Goal: Task Accomplishment & Management: Use online tool/utility

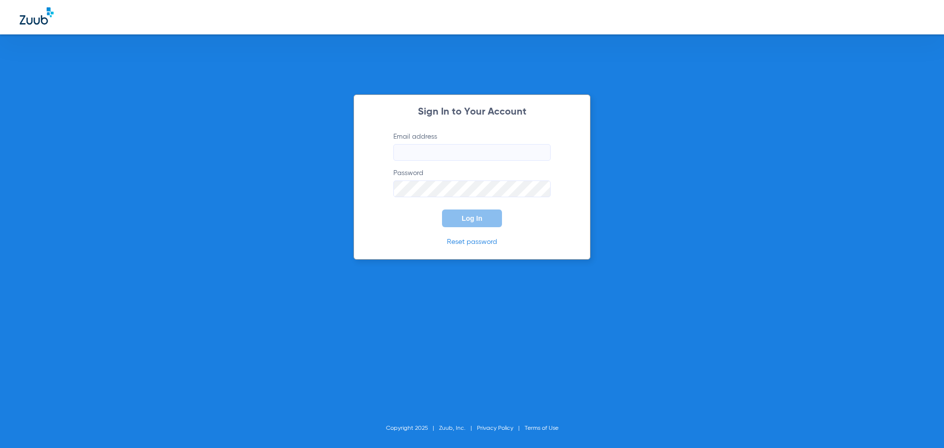
type input "[EMAIL_ADDRESS][DOMAIN_NAME]"
drag, startPoint x: 574, startPoint y: 220, endPoint x: 478, endPoint y: 258, distance: 102.9
click at [571, 225] on div "Sign In to Your Account Email address [EMAIL_ADDRESS][DOMAIN_NAME] Password Log…" at bounding box center [472, 176] width 237 height 165
click at [474, 219] on span "Log In" at bounding box center [472, 218] width 21 height 8
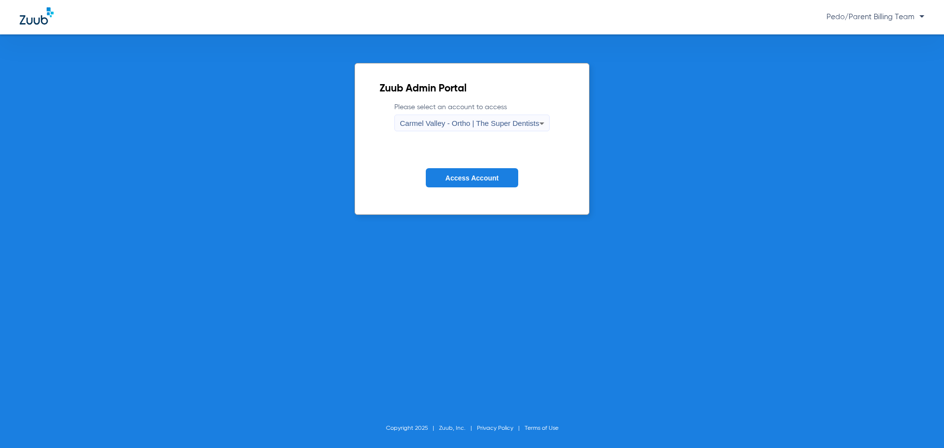
click at [528, 120] on span "Carmel Valley - Ortho | The Super Dentists" at bounding box center [469, 123] width 139 height 8
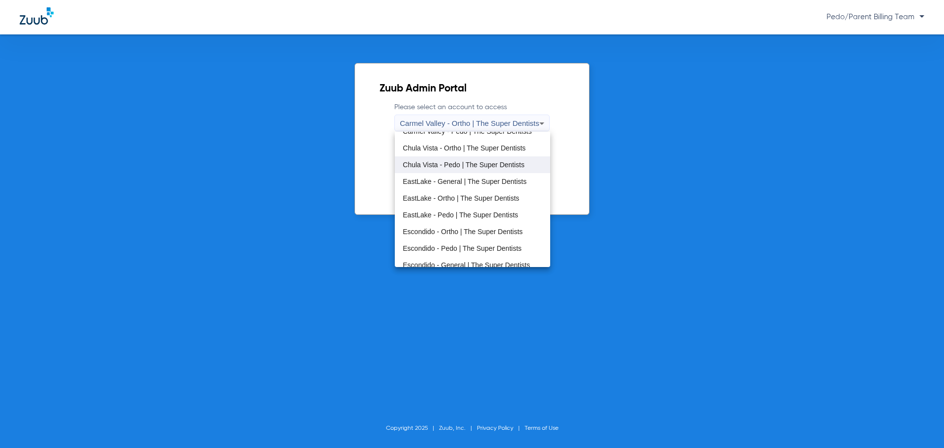
scroll to position [49, 0]
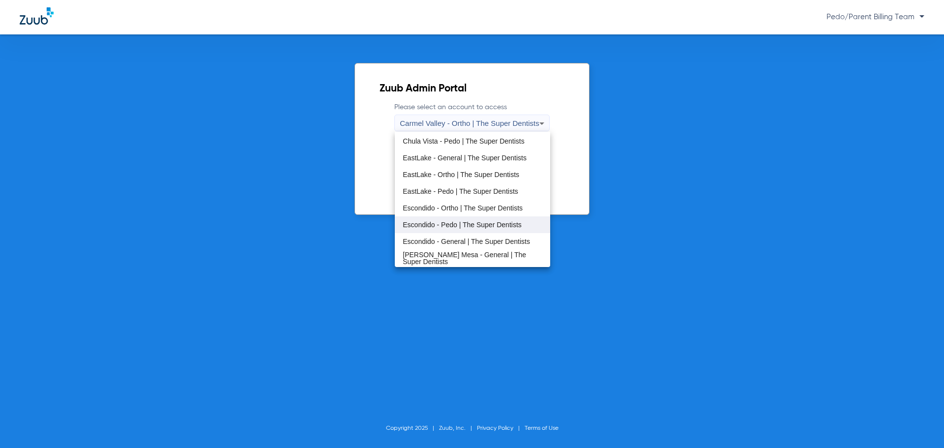
click at [466, 223] on span "Escondido - Pedo | The Super Dentists" at bounding box center [462, 224] width 119 height 7
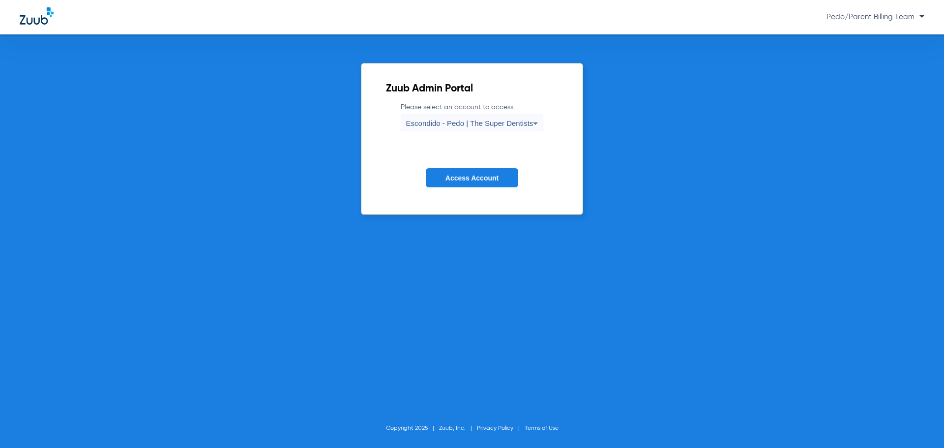
click at [476, 178] on span "Access Account" at bounding box center [471, 178] width 53 height 8
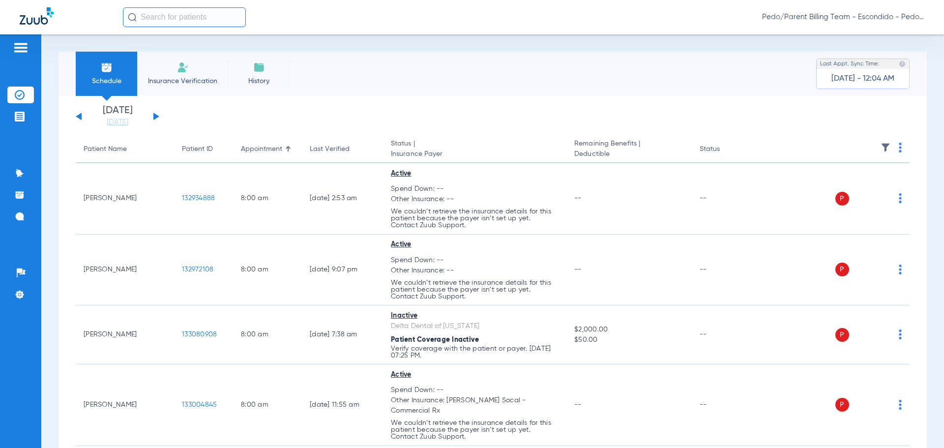
click at [171, 22] on input "text" at bounding box center [184, 17] width 123 height 20
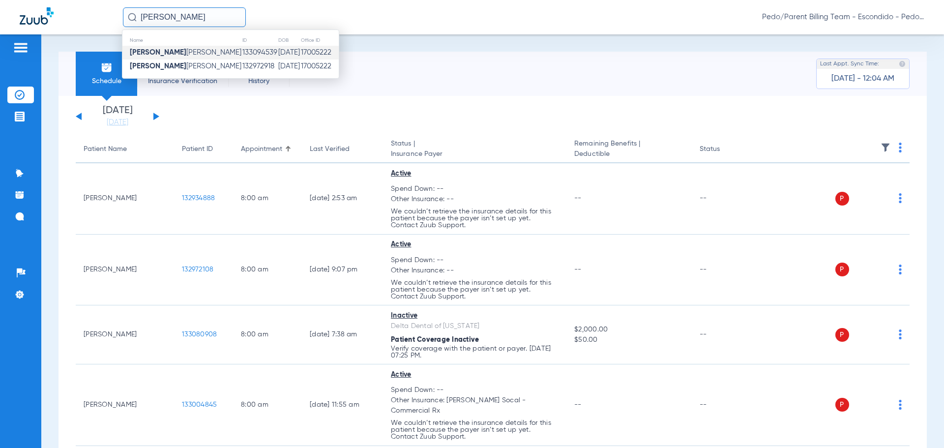
type input "[PERSON_NAME]"
click at [242, 59] on td "133094539" at bounding box center [260, 53] width 36 height 14
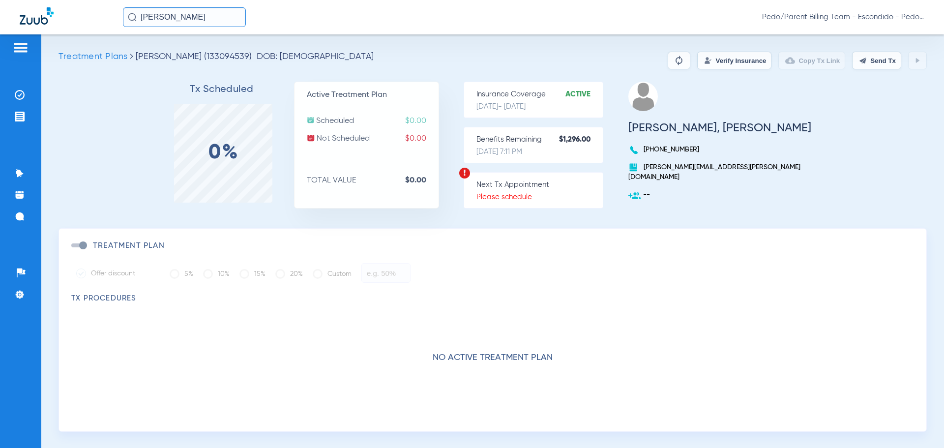
click at [731, 60] on button "Verify Insurance" at bounding box center [734, 61] width 74 height 18
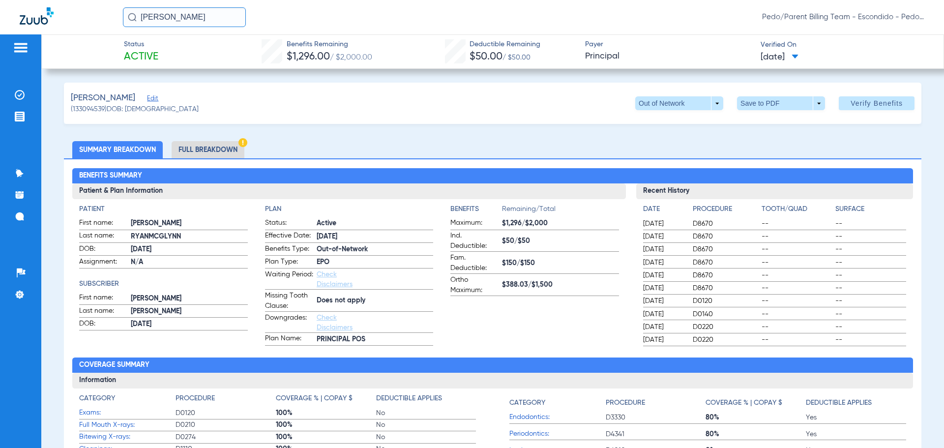
click at [212, 152] on li "Full Breakdown" at bounding box center [208, 149] width 73 height 17
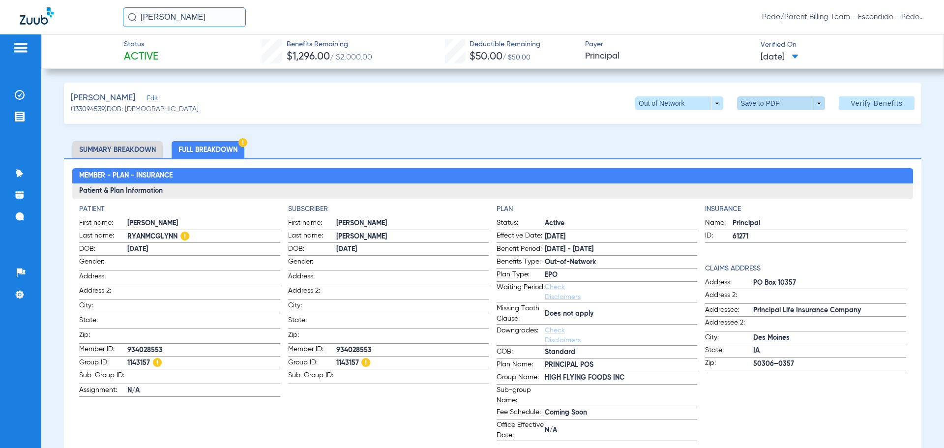
click at [773, 99] on span at bounding box center [782, 103] width 24 height 24
click at [777, 125] on span "Save to PDF" at bounding box center [777, 122] width 39 height 7
click at [20, 95] on img at bounding box center [20, 95] width 10 height 10
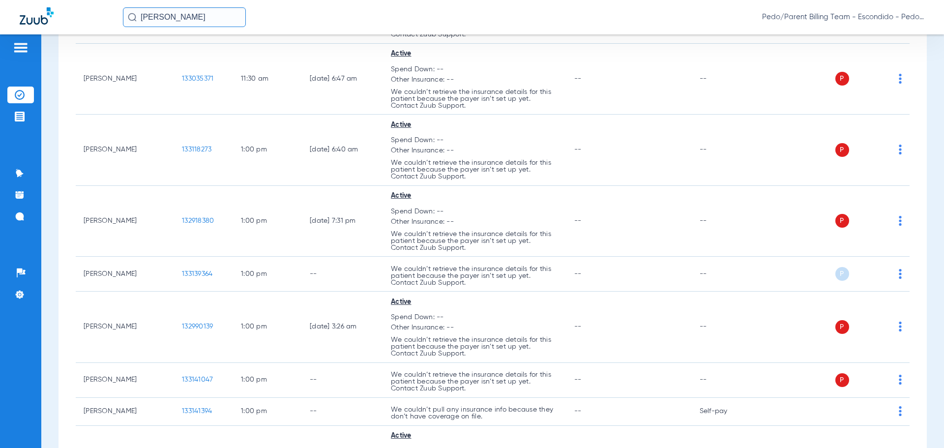
scroll to position [3049, 0]
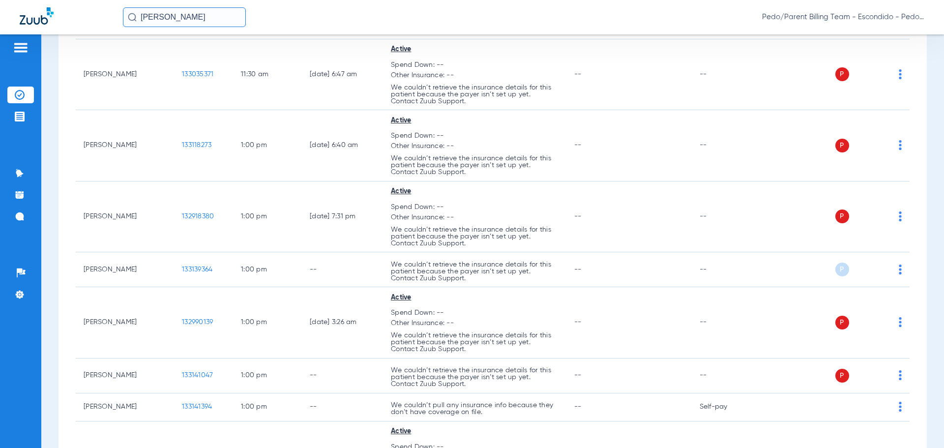
click at [381, 15] on div "[PERSON_NAME] Pedo/Parent Billing Team - Escondido - Pedo | The Super Dentists" at bounding box center [523, 17] width 801 height 20
click at [340, 19] on div "[PERSON_NAME] Pedo/Parent Billing Team - Escondido - Pedo | The Super Dentists" at bounding box center [523, 17] width 801 height 20
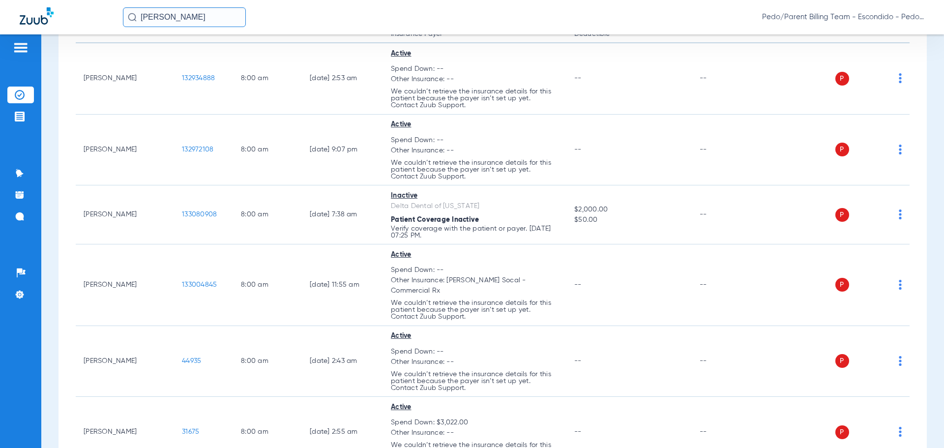
scroll to position [0, 0]
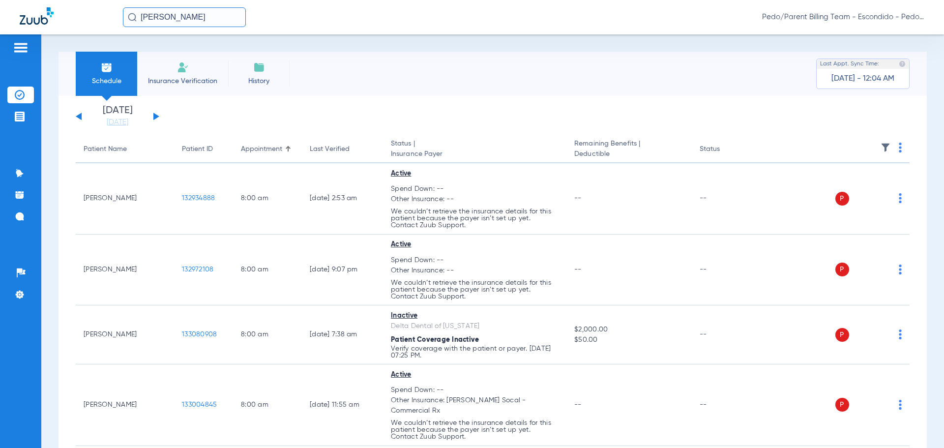
click at [922, 19] on span "Pedo/Parent Billing Team - Escondido - Pedo | The Super Dentists" at bounding box center [843, 17] width 162 height 10
click at [897, 35] on span "Account Selection" at bounding box center [887, 34] width 55 height 7
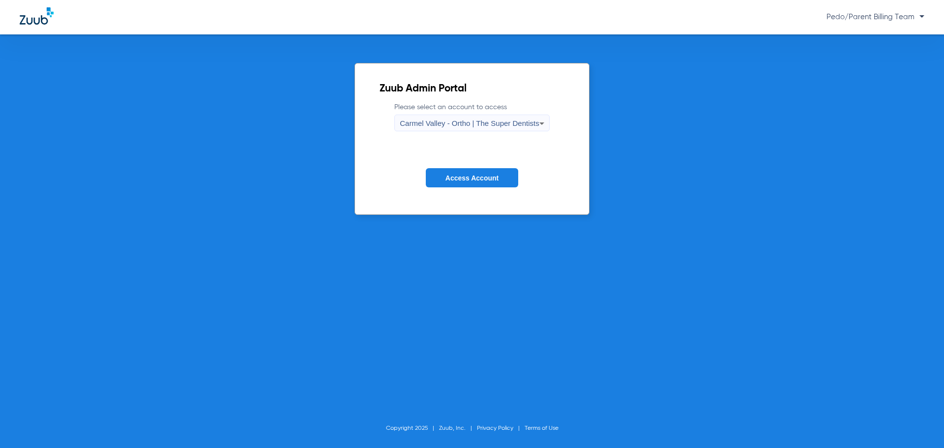
click at [498, 121] on span "Carmel Valley - Ortho | The Super Dentists" at bounding box center [469, 123] width 139 height 8
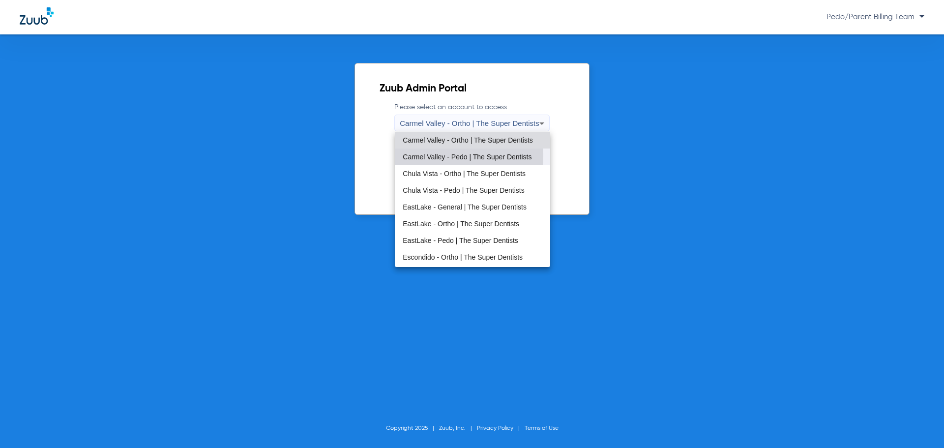
click at [454, 155] on span "Carmel Valley - Pedo | The Super Dentists" at bounding box center [467, 156] width 129 height 7
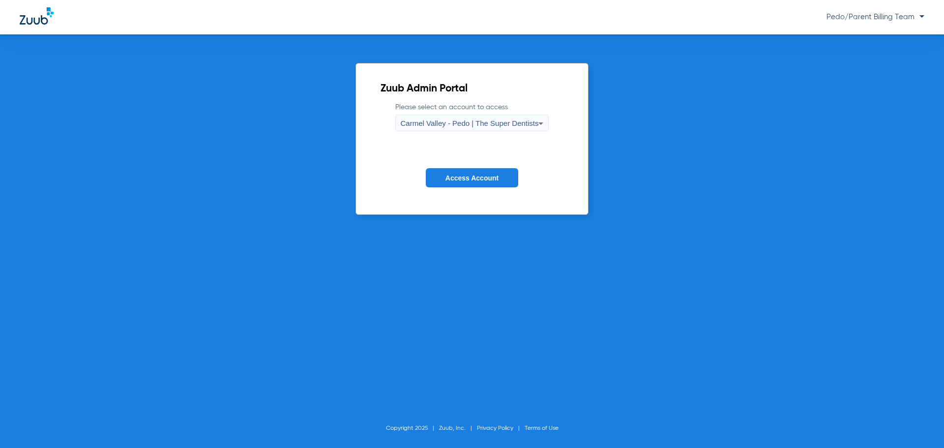
click at [491, 178] on span "Access Account" at bounding box center [471, 178] width 53 height 8
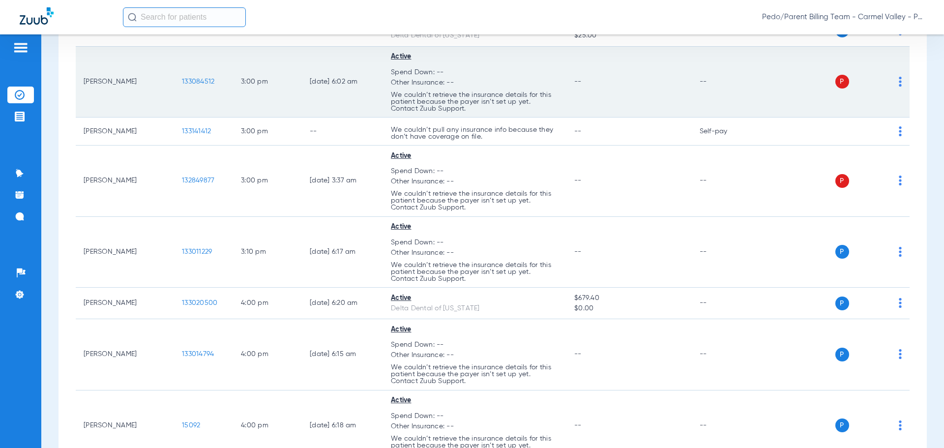
scroll to position [3375, 0]
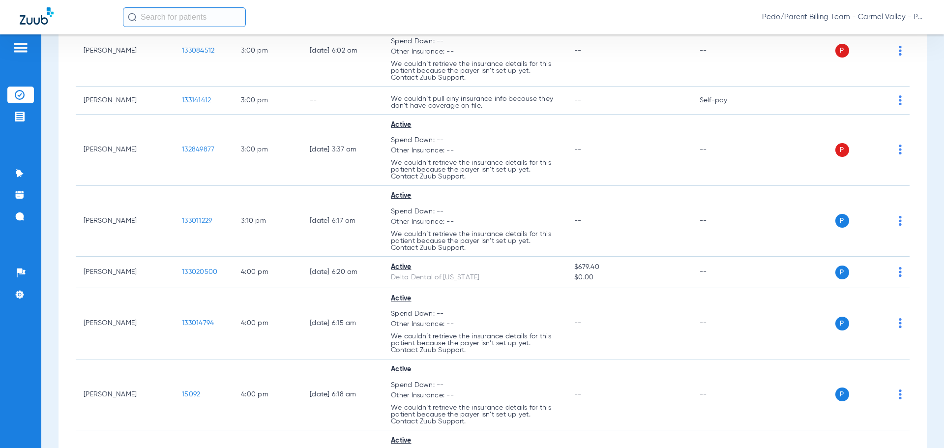
click at [920, 20] on span "Pedo/Parent Billing Team - Carmel Valley - Pedo | The Super Dentists" at bounding box center [843, 17] width 162 height 10
click at [899, 32] on span "Account Selection" at bounding box center [887, 34] width 55 height 7
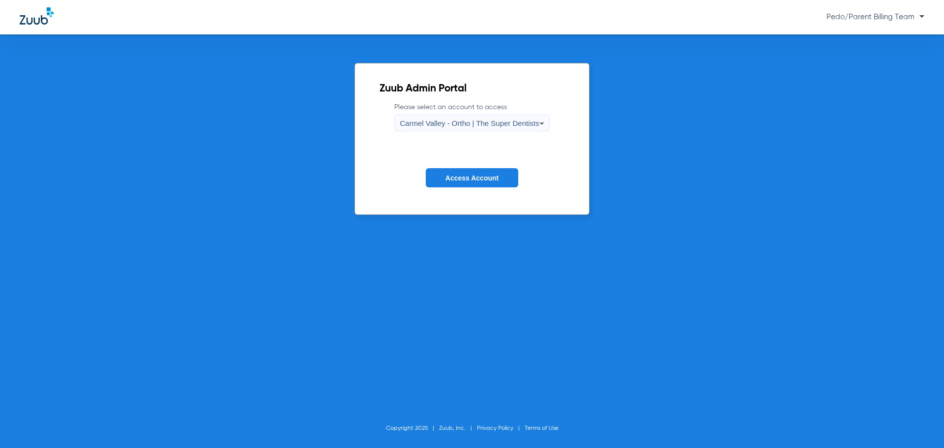
click at [524, 125] on span "Carmel Valley - Ortho | The Super Dentists" at bounding box center [469, 123] width 139 height 8
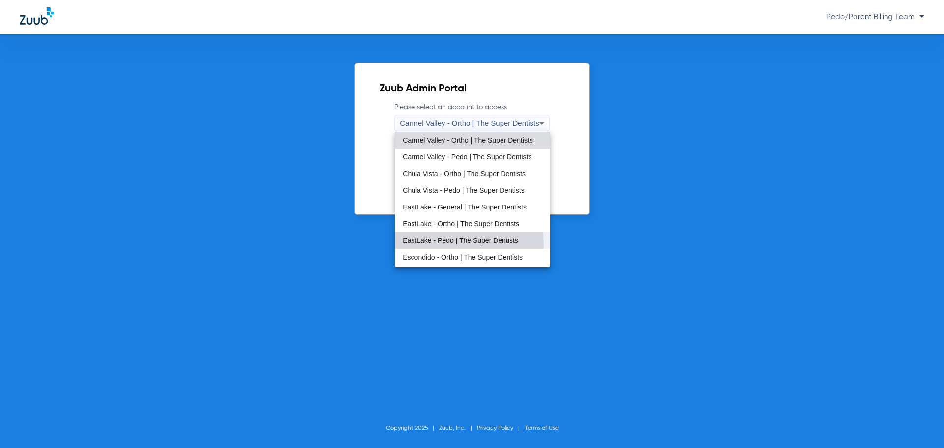
click at [469, 244] on mat-option "EastLake - Pedo | The Super Dentists" at bounding box center [472, 240] width 155 height 17
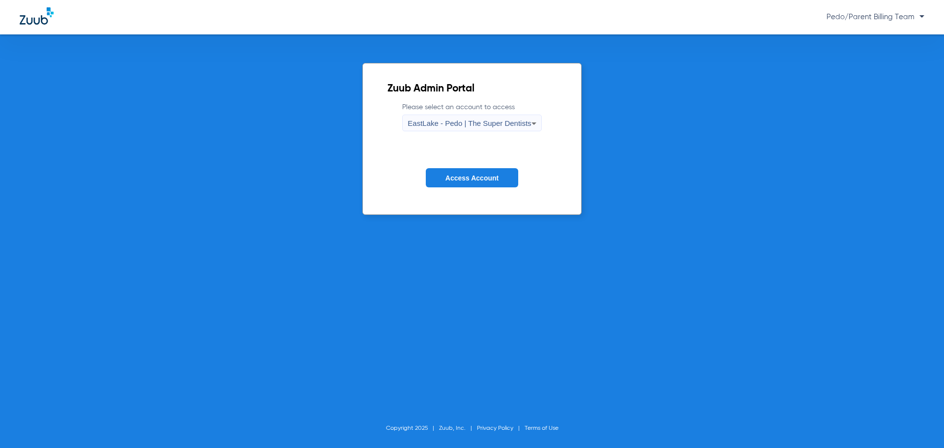
click at [482, 178] on span "Access Account" at bounding box center [471, 178] width 53 height 8
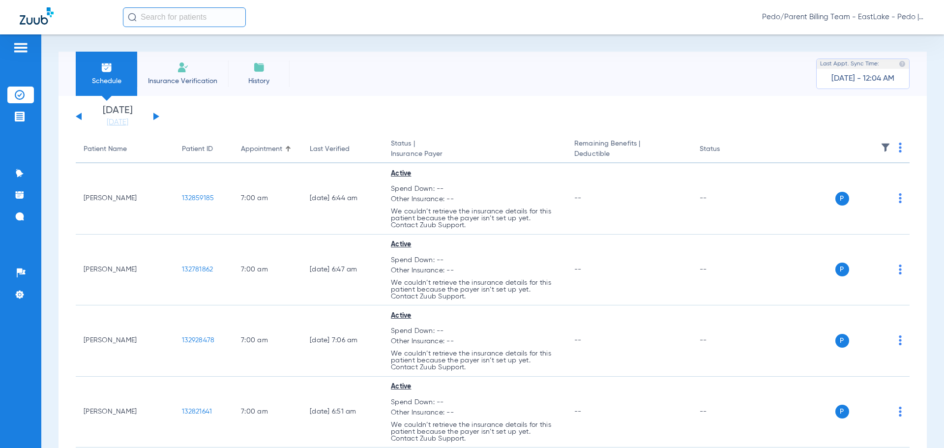
click at [347, 73] on div "Schedule Insurance Verification History Last Appt. Sync Time: [DATE] - 12:04 AM" at bounding box center [493, 74] width 868 height 44
click at [922, 18] on span "Pedo/Parent Billing Team - EastLake - Pedo | The Super Dentists" at bounding box center [843, 17] width 162 height 10
click at [902, 35] on span "Account Selection" at bounding box center [887, 34] width 55 height 7
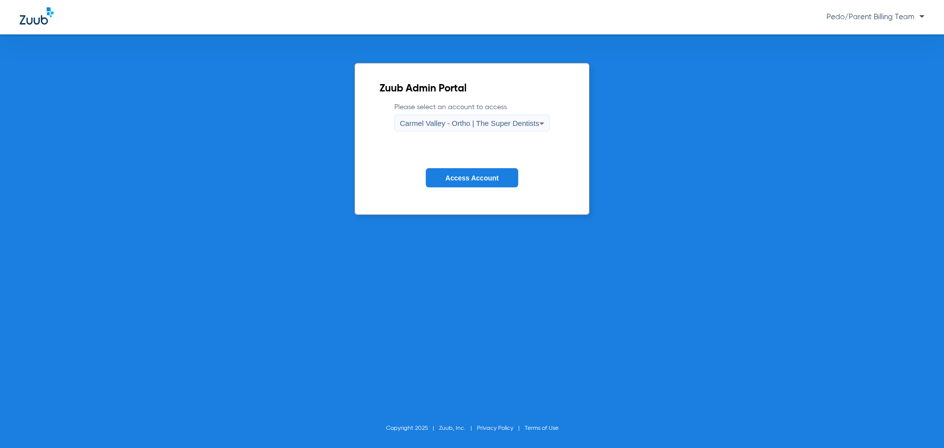
click at [526, 124] on span "Carmel Valley - Ortho | The Super Dentists" at bounding box center [469, 123] width 139 height 8
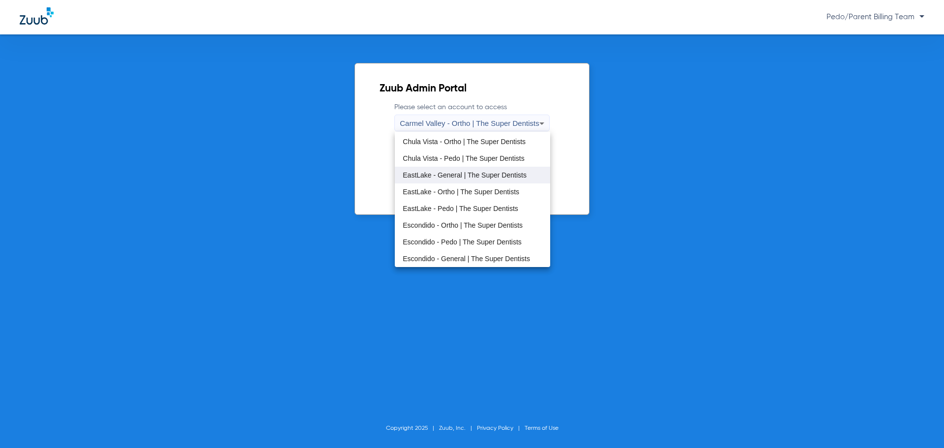
scroll to position [49, 0]
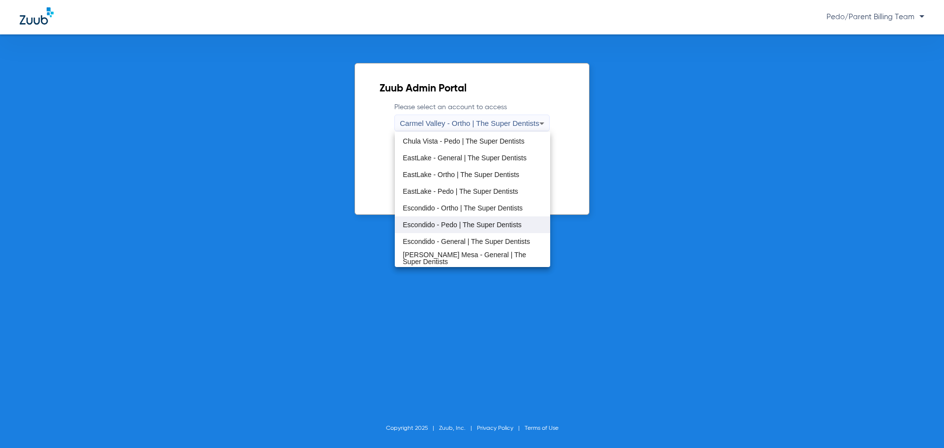
click at [460, 225] on span "Escondido - Pedo | The Super Dentists" at bounding box center [462, 224] width 119 height 7
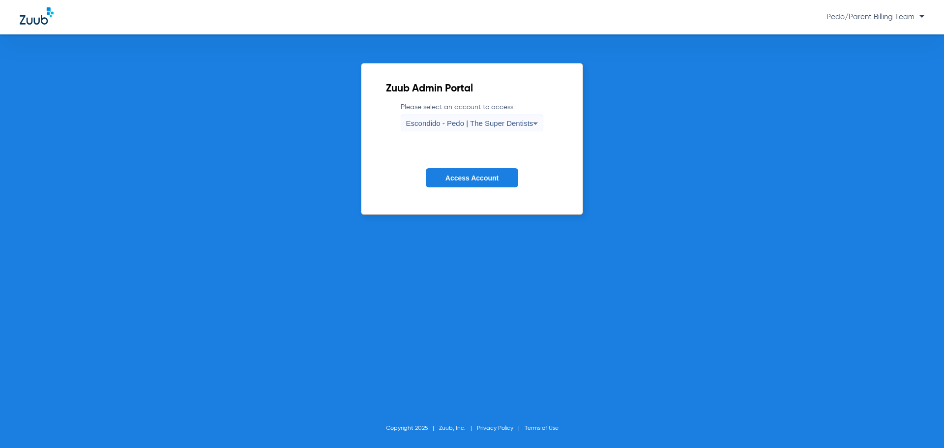
click at [485, 178] on span "Access Account" at bounding box center [471, 178] width 53 height 8
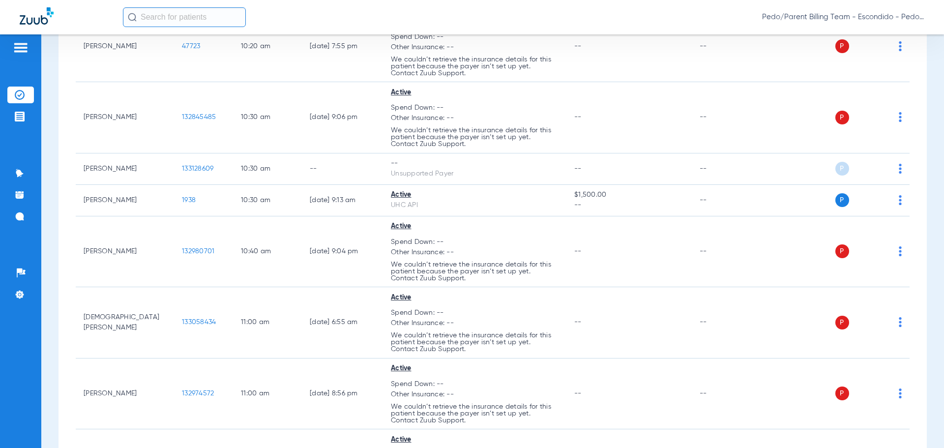
scroll to position [2446, 0]
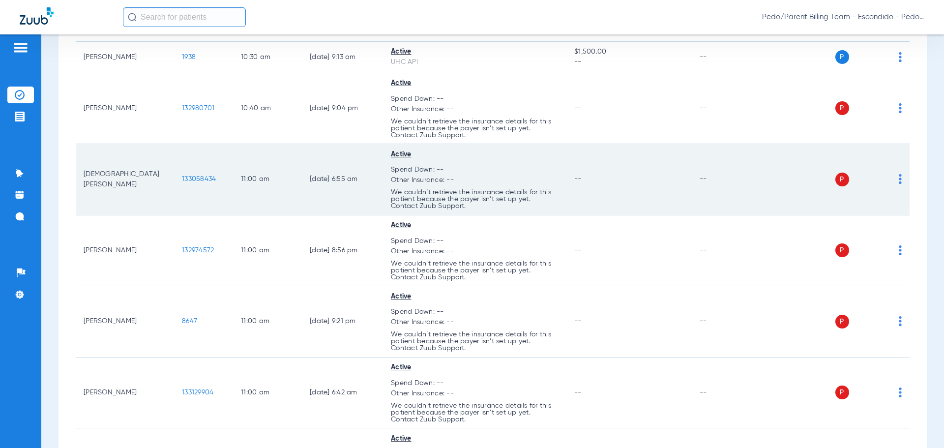
drag, startPoint x: 347, startPoint y: 143, endPoint x: 355, endPoint y: 148, distance: 9.5
click at [347, 144] on td "[DATE] 6:55 AM" at bounding box center [342, 179] width 81 height 71
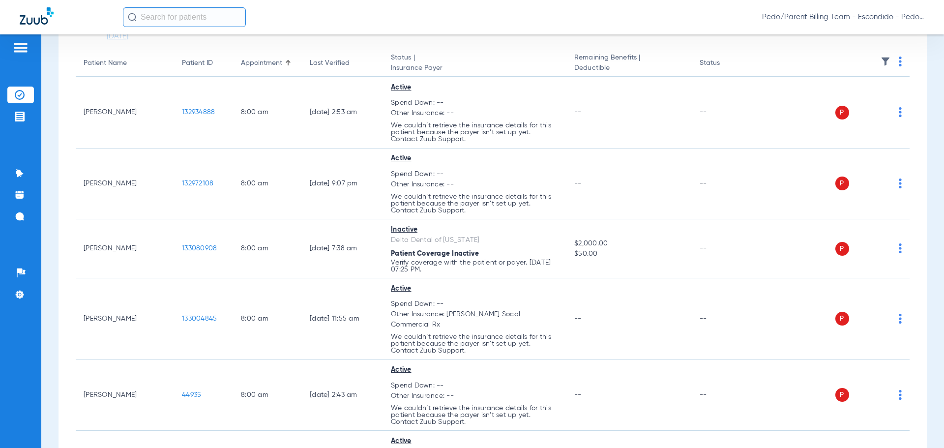
scroll to position [0, 0]
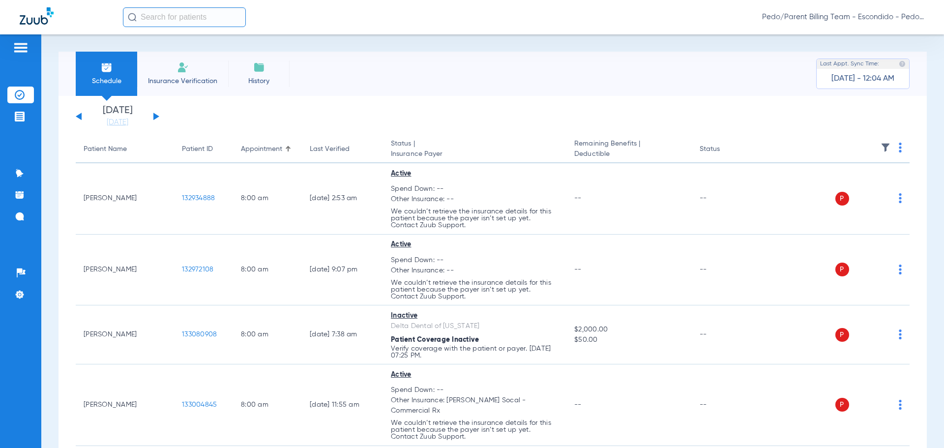
click at [357, 81] on div "Schedule Insurance Verification History Last Appt. Sync Time: [DATE] - 12:04 AM" at bounding box center [493, 74] width 868 height 44
click at [367, 148] on div "Last Verified" at bounding box center [342, 149] width 65 height 10
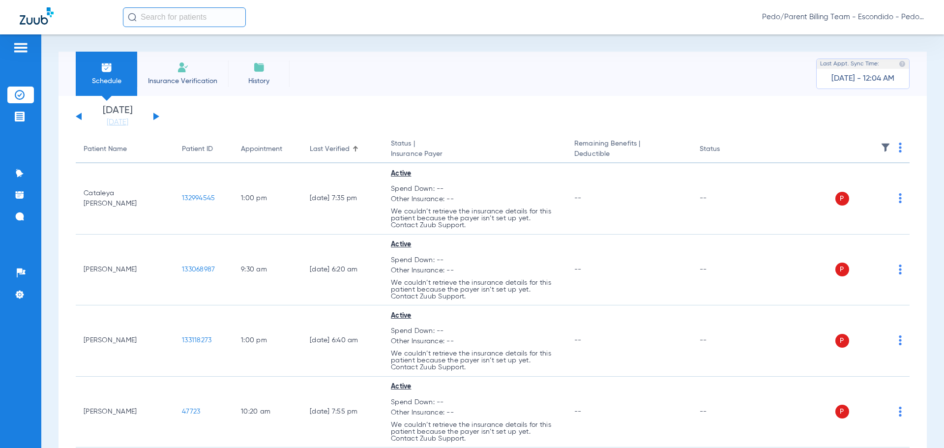
click at [346, 148] on div "Last Verified" at bounding box center [330, 149] width 40 height 10
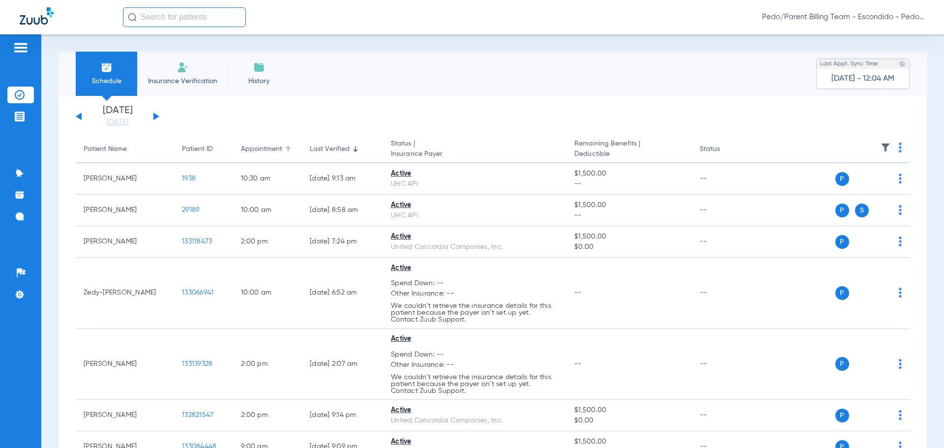
click at [250, 150] on div "Appointment" at bounding box center [261, 149] width 41 height 10
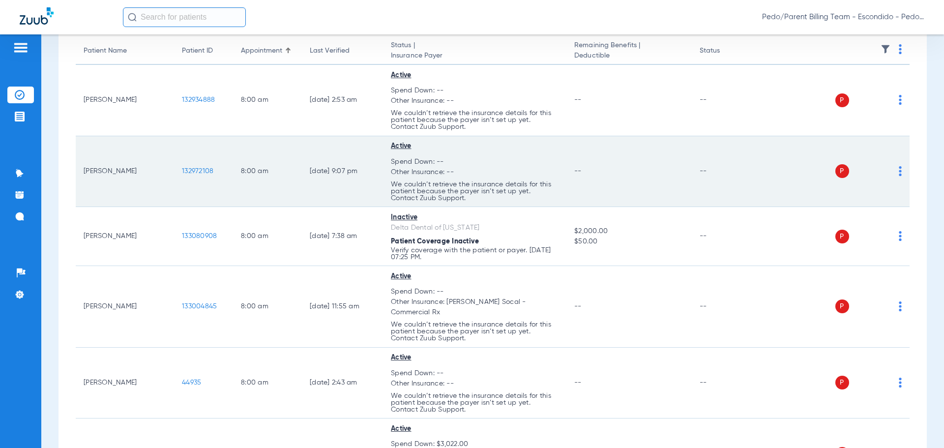
scroll to position [148, 0]
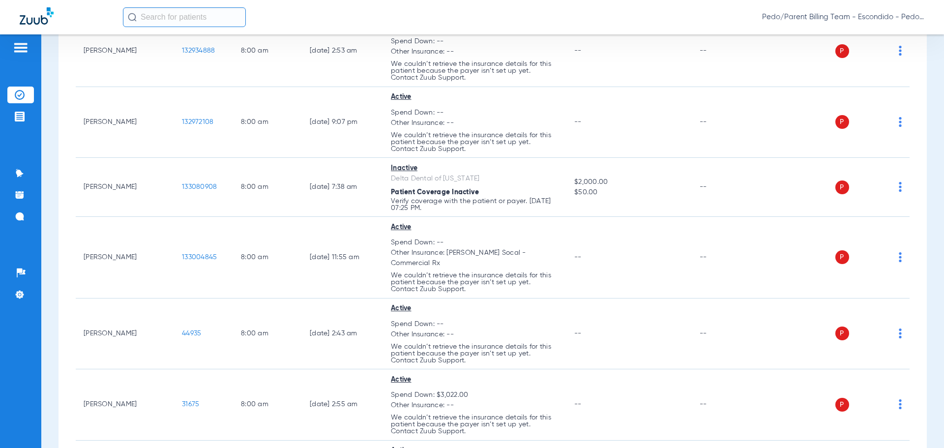
drag, startPoint x: 351, startPoint y: 18, endPoint x: 347, endPoint y: 28, distance: 10.6
click at [351, 18] on div "Pedo/Parent Billing Team - Escondido - Pedo | The Super Dentists" at bounding box center [523, 17] width 801 height 20
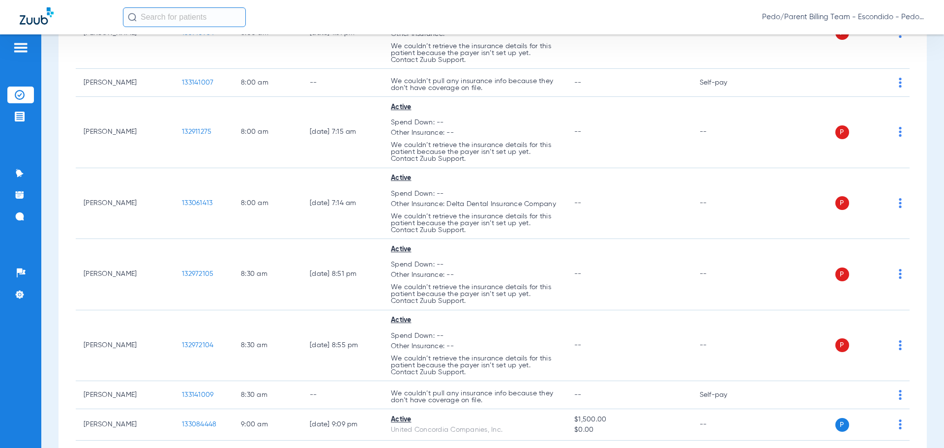
scroll to position [541, 0]
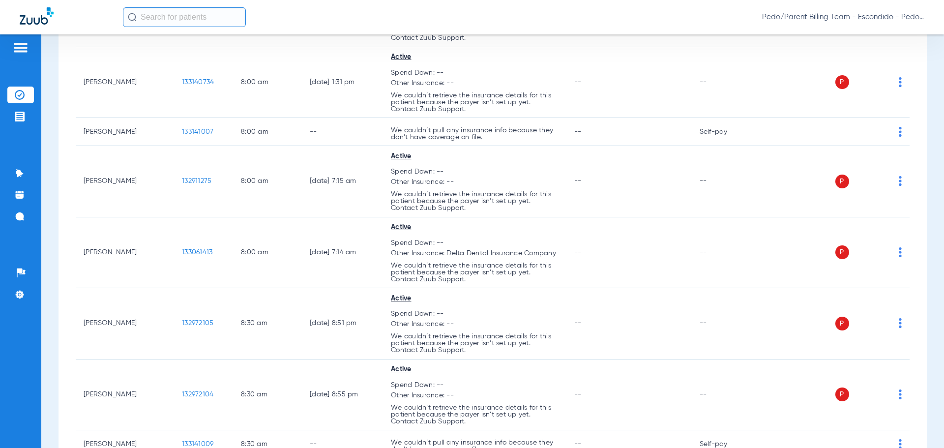
click at [367, 12] on div "Pedo/Parent Billing Team - Escondido - Pedo | The Super Dentists" at bounding box center [523, 17] width 801 height 20
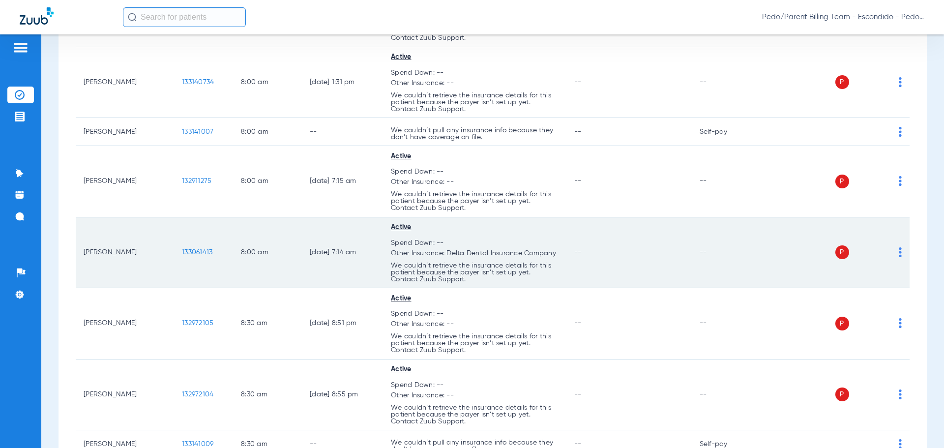
click at [336, 22] on div "Pedo/Parent Billing Team - Escondido - Pedo | The Super Dentists" at bounding box center [523, 17] width 801 height 20
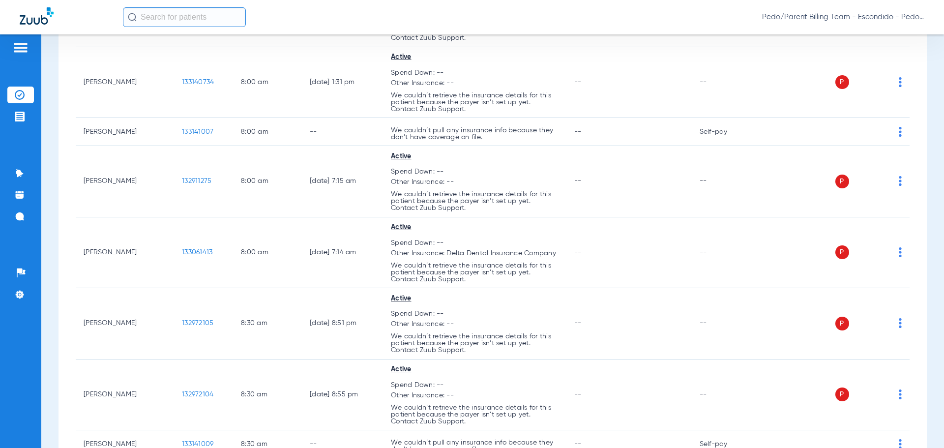
click at [345, 22] on div "Pedo/Parent Billing Team - Escondido - Pedo | The Super Dentists" at bounding box center [523, 17] width 801 height 20
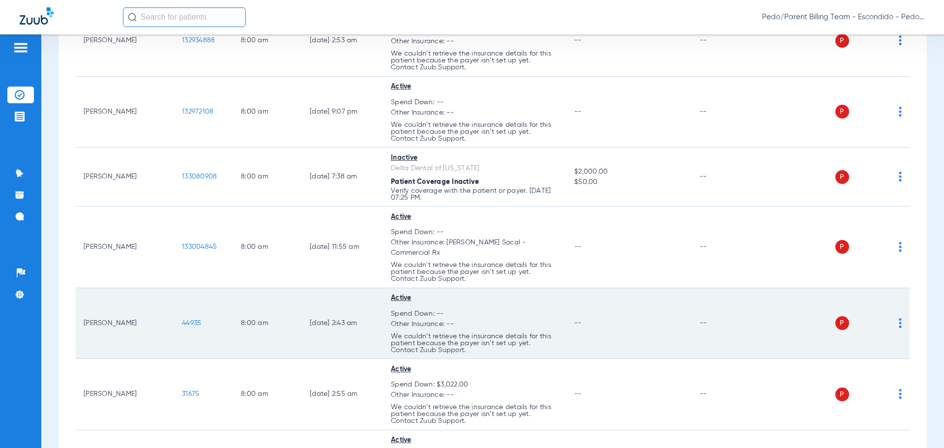
scroll to position [0, 0]
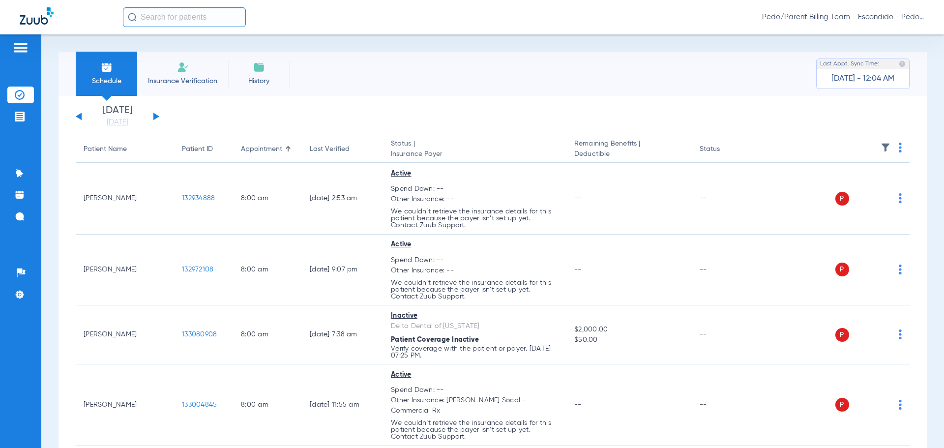
click at [899, 147] on img at bounding box center [900, 148] width 3 height 10
click at [844, 183] on span "Verify All" at bounding box center [855, 186] width 61 height 7
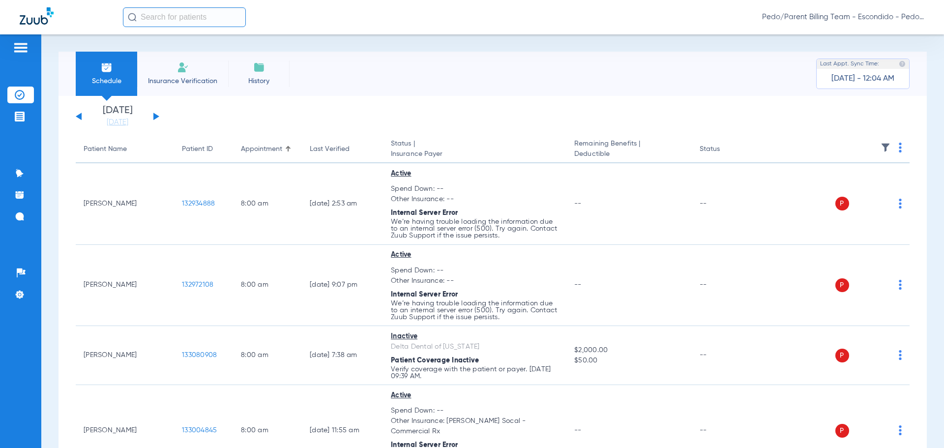
click at [355, 71] on div "Schedule Insurance Verification History Last Appt. Sync Time: [DATE] - 12:04 AM" at bounding box center [493, 74] width 868 height 44
click at [920, 17] on span "Pedo/Parent Billing Team - Escondido - Pedo | The Super Dentists" at bounding box center [843, 17] width 162 height 10
click at [920, 18] on div at bounding box center [472, 224] width 944 height 448
click at [924, 19] on span "Pedo/Parent Billing Team - Escondido - Pedo | The Super Dentists" at bounding box center [843, 17] width 162 height 10
click at [897, 33] on span "Account Selection" at bounding box center [887, 34] width 55 height 7
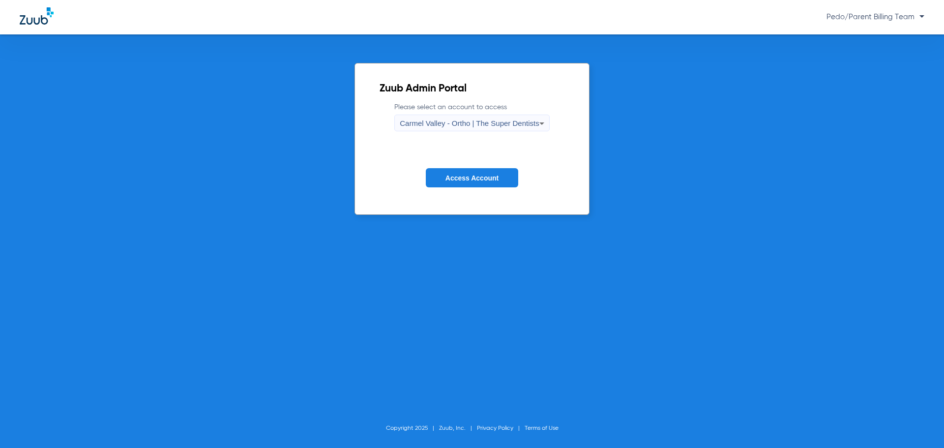
click at [522, 125] on span "Carmel Valley - Ortho | The Super Dentists" at bounding box center [469, 123] width 139 height 8
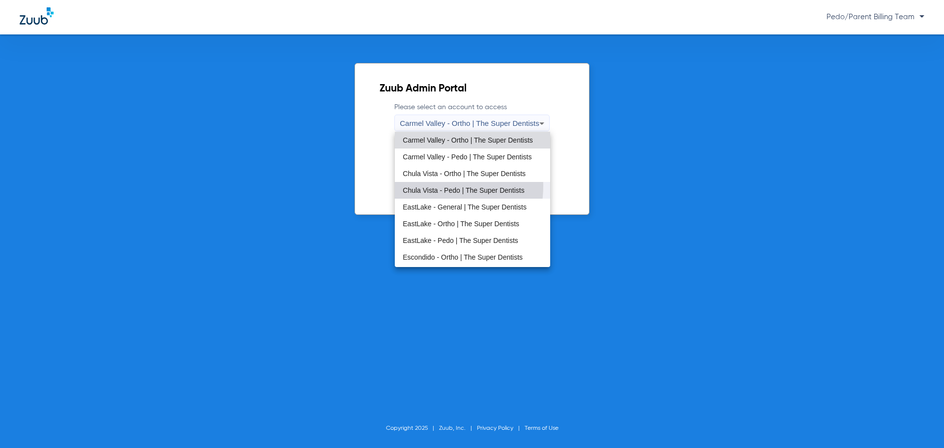
click at [429, 186] on mat-option "Chula Vista - Pedo | The Super Dentists" at bounding box center [472, 190] width 155 height 17
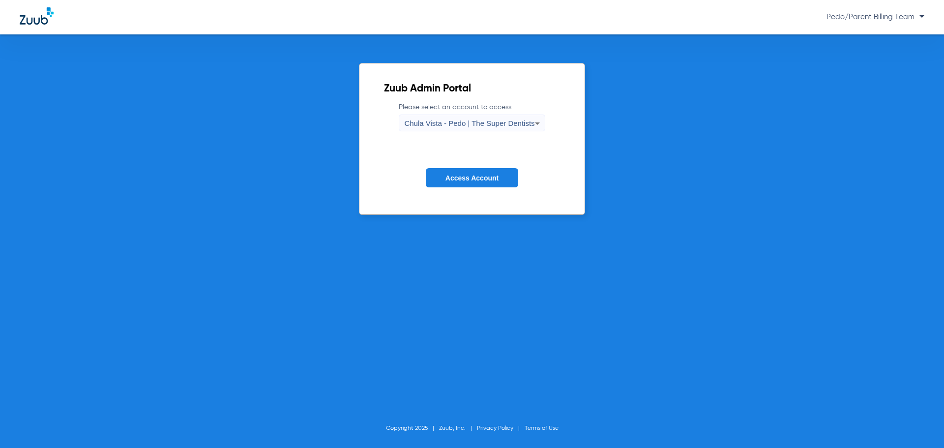
click at [478, 176] on span "Access Account" at bounding box center [471, 178] width 53 height 8
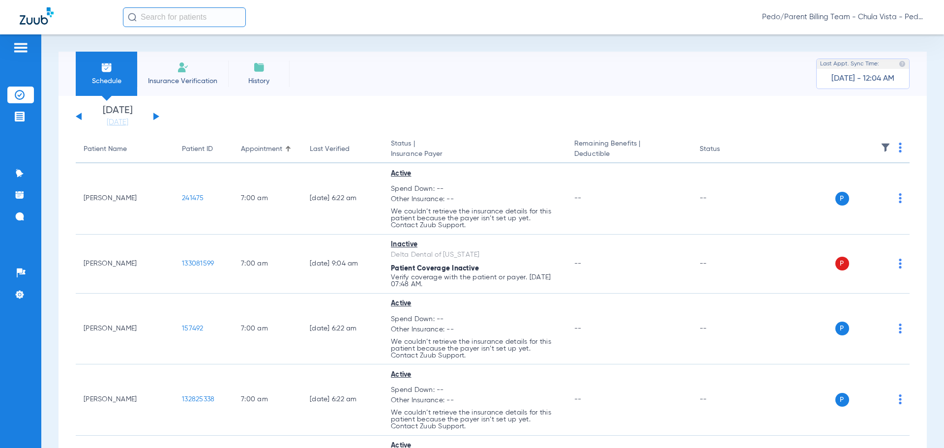
click at [632, 88] on div "Schedule Insurance Verification History Last Appt. Sync Time: [DATE] - 12:04 AM" at bounding box center [493, 74] width 868 height 44
